Goal: Information Seeking & Learning: Learn about a topic

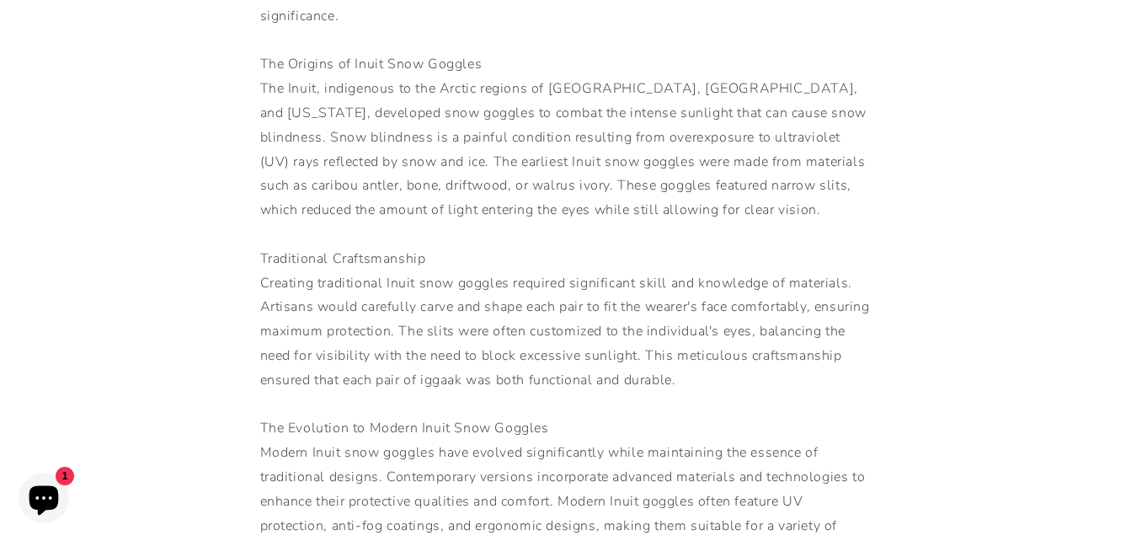
scroll to position [485, 0]
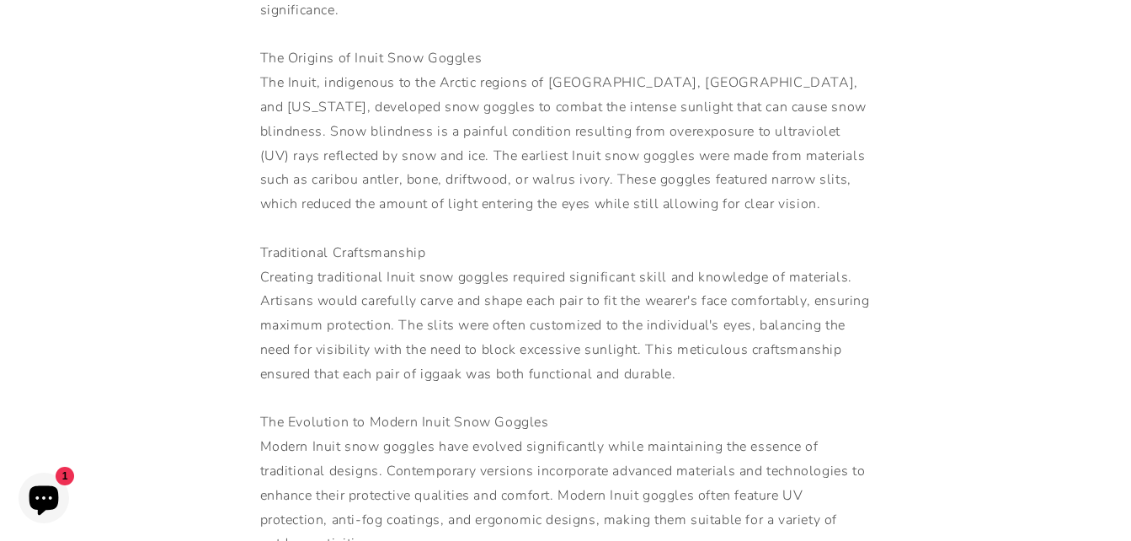
drag, startPoint x: 412, startPoint y: 254, endPoint x: 75, endPoint y: 228, distance: 337.8
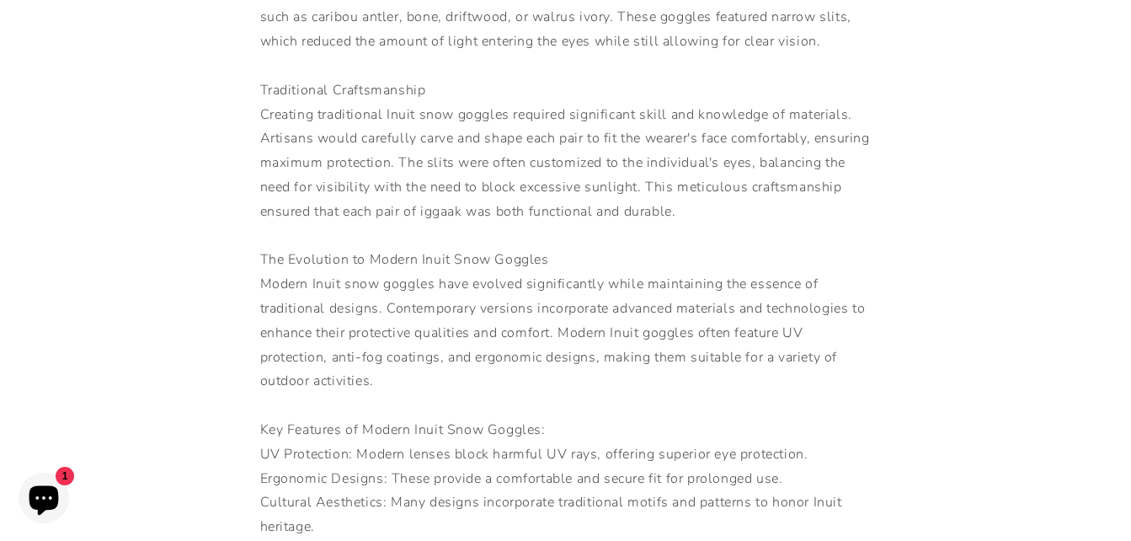
scroll to position [647, 0]
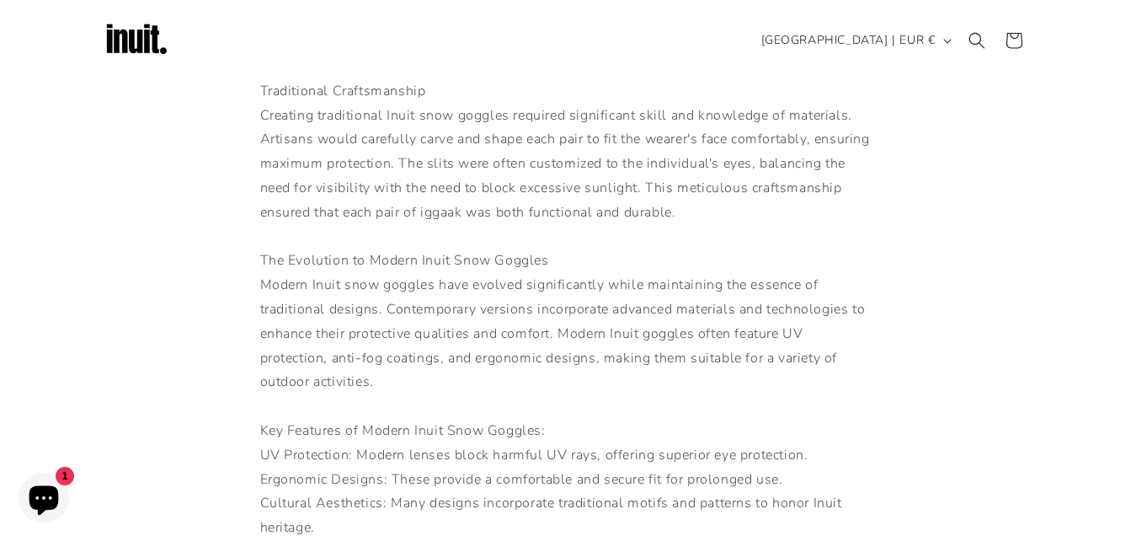
drag, startPoint x: 747, startPoint y: 382, endPoint x: 790, endPoint y: 74, distance: 311.2
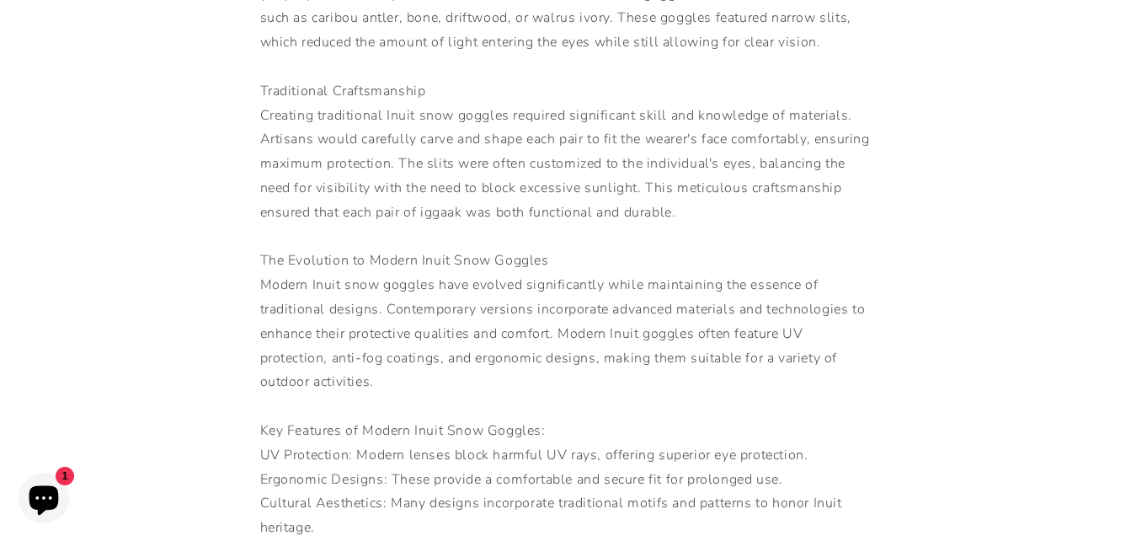
scroll to position [647, 0]
